Goal: Information Seeking & Learning: Learn about a topic

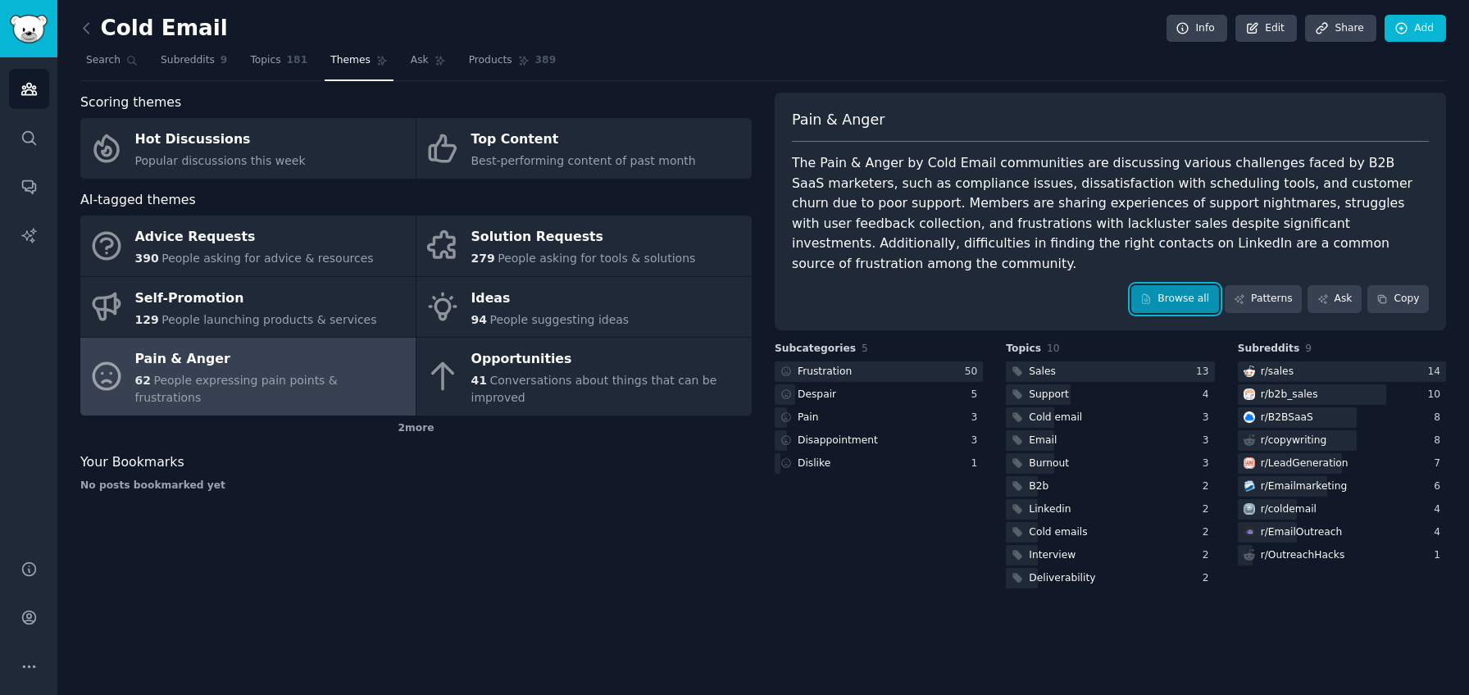
click at [1175, 285] on link "Browse all" at bounding box center [1175, 299] width 88 height 28
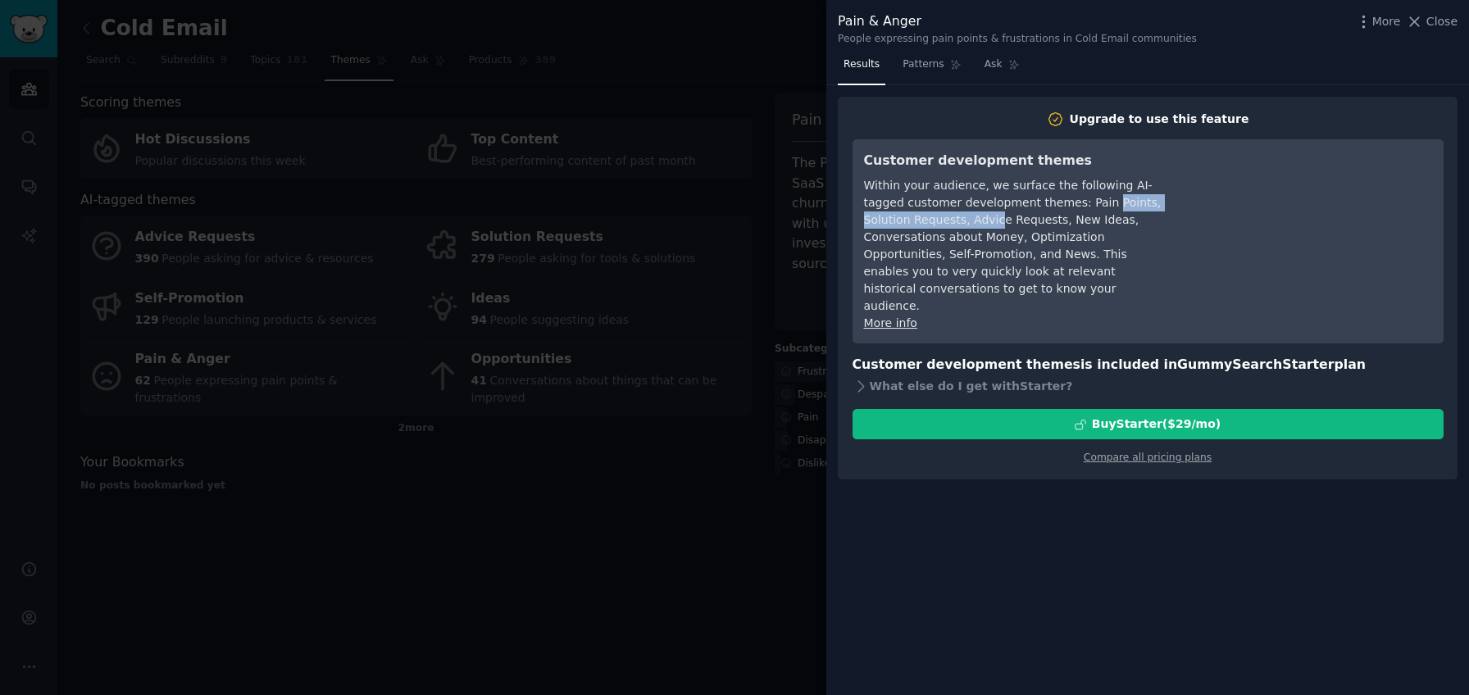
drag, startPoint x: 1155, startPoint y: 208, endPoint x: 1010, endPoint y: 210, distance: 144.2
click at [1009, 211] on div "Within your audience, we surface the following AI-tagged customer development t…" at bounding box center [1013, 246] width 299 height 138
click at [976, 375] on div "What else do I get with Starter ?" at bounding box center [1147, 386] width 591 height 23
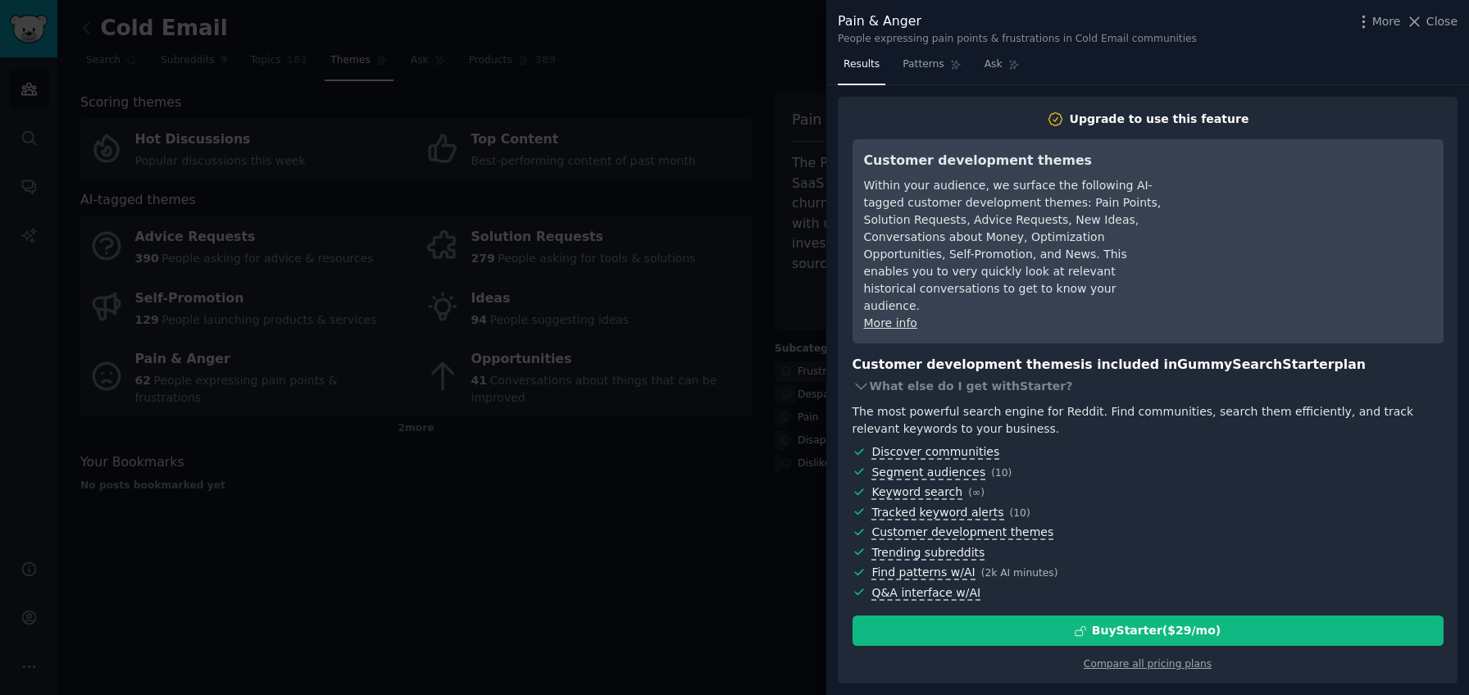
click at [1440, 17] on span "Close" at bounding box center [1441, 21] width 31 height 17
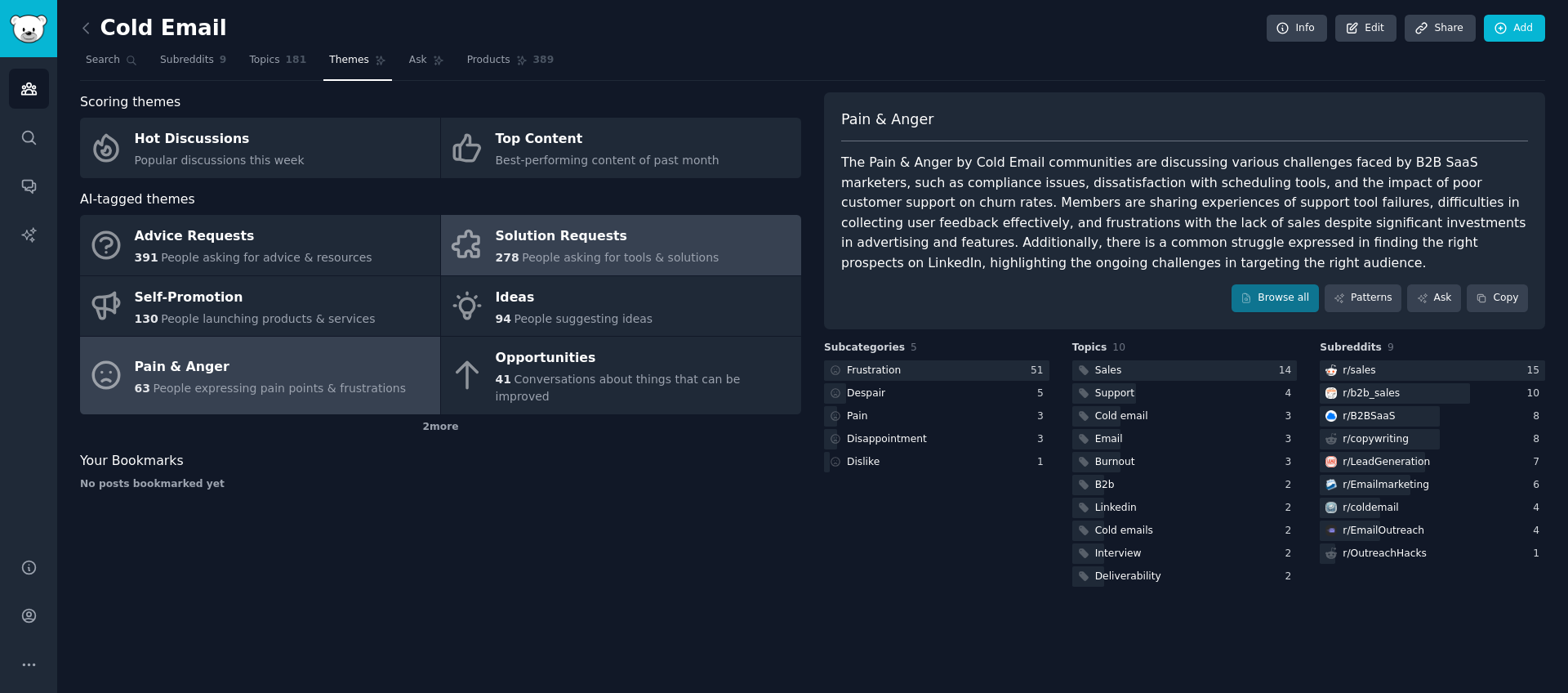
click at [720, 243] on link "Solution Requests 278 People asking for tools & solutions" at bounding box center [621, 245] width 360 height 61
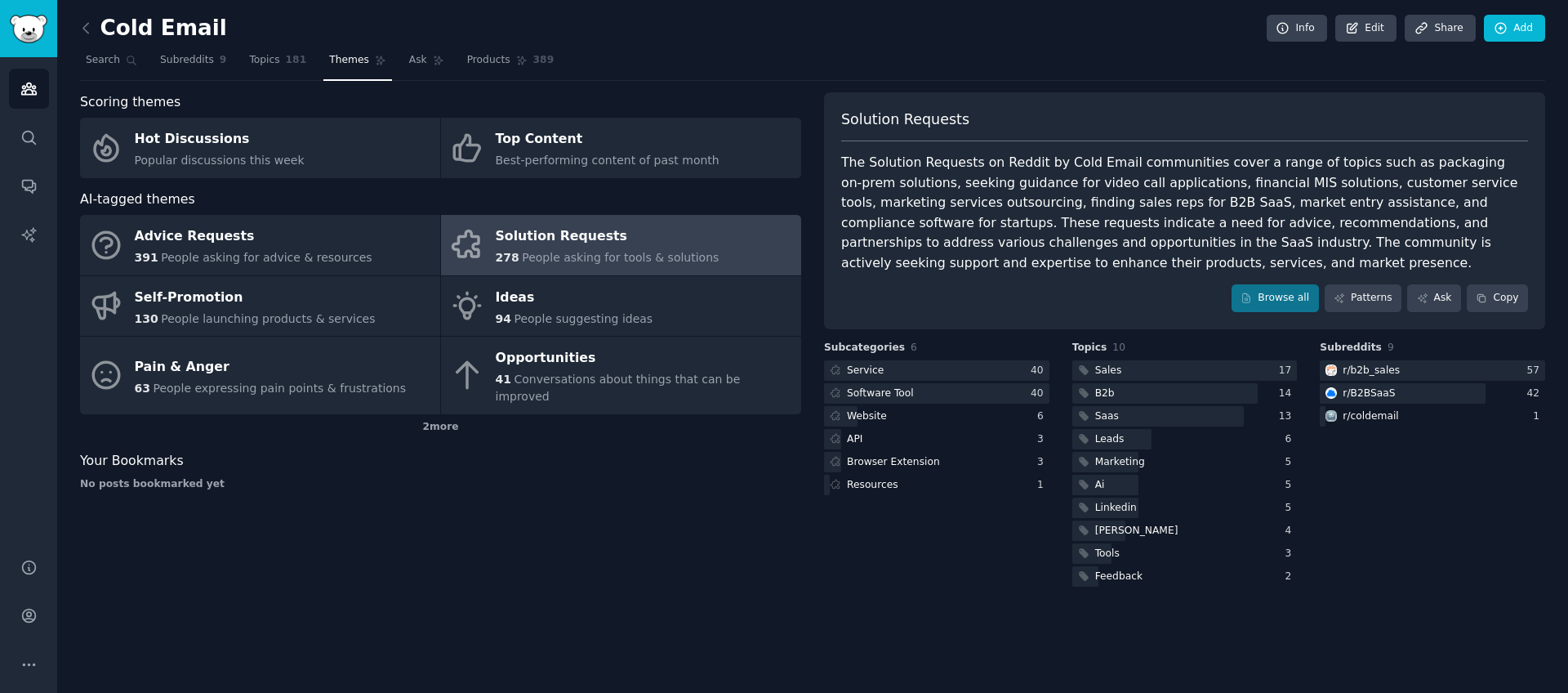
click at [670, 261] on span "People asking for tools & solutions" at bounding box center [621, 257] width 197 height 13
click at [976, 362] on div at bounding box center [937, 370] width 225 height 20
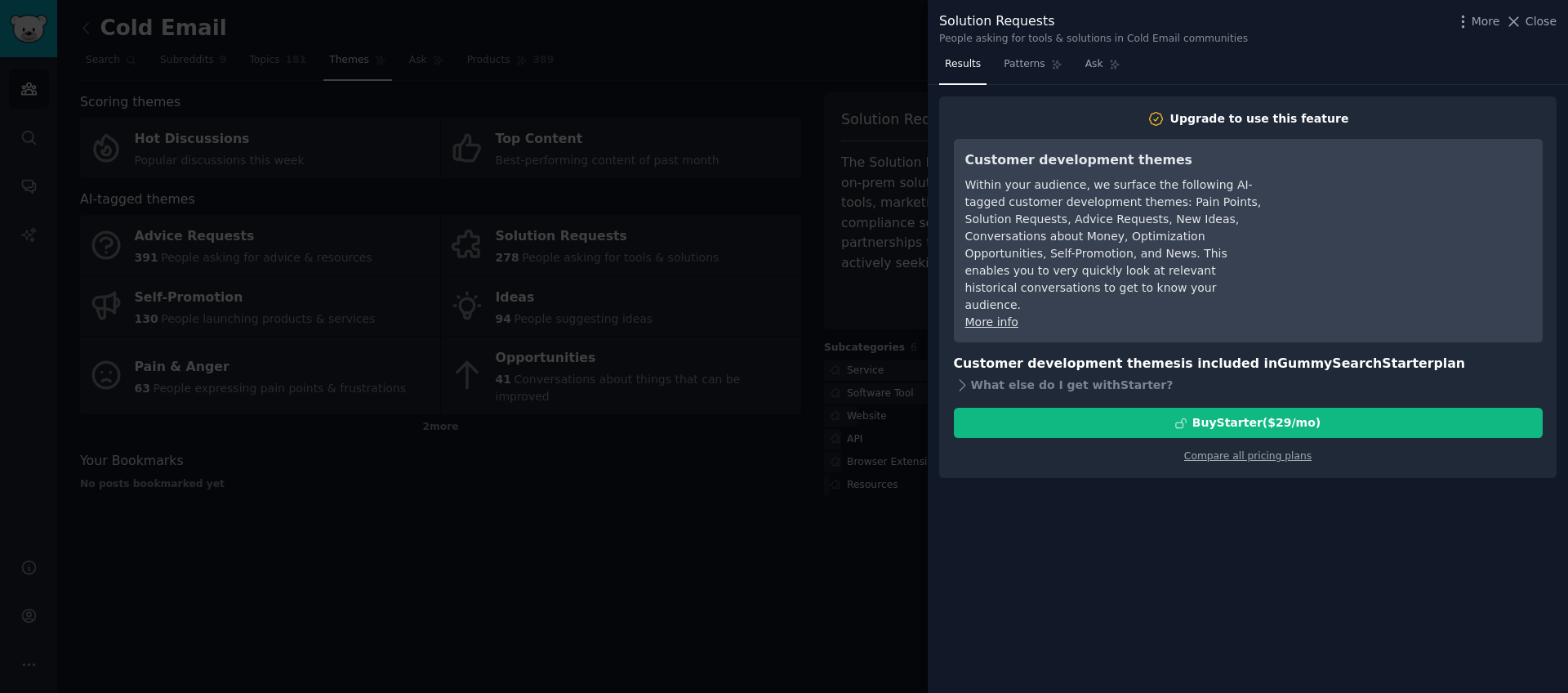
click at [836, 344] on div at bounding box center [784, 346] width 1568 height 693
